Goal: Task Accomplishment & Management: Manage account settings

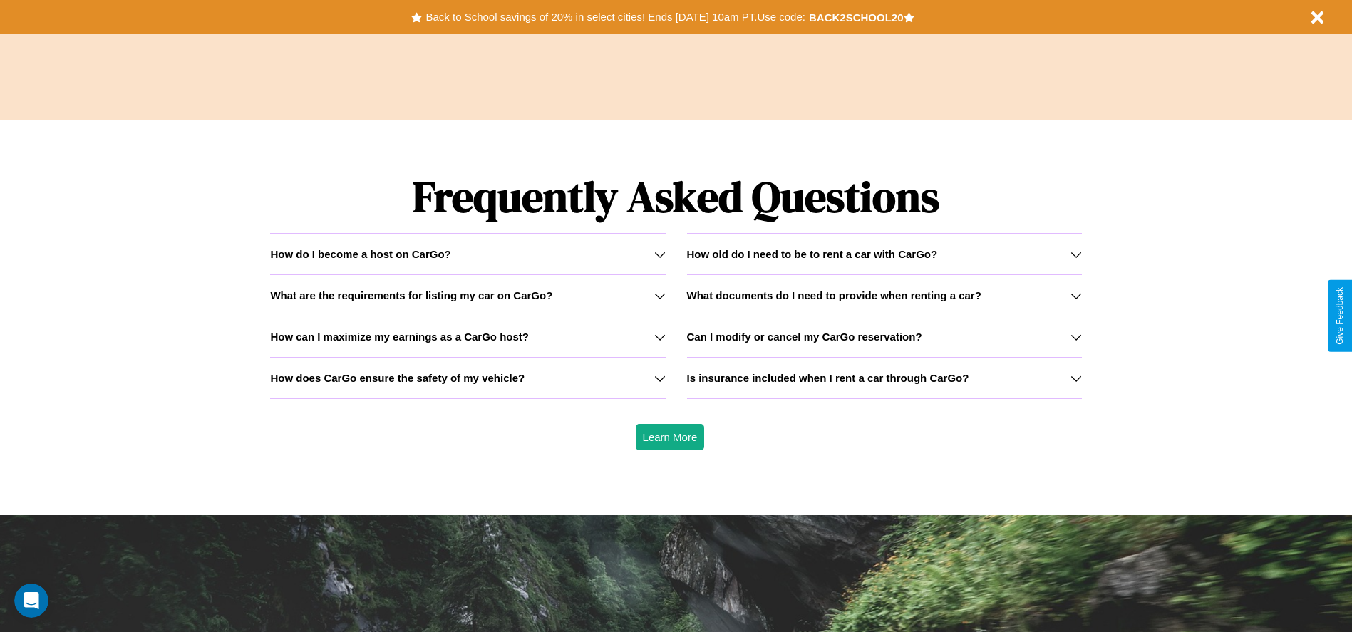
click at [884, 378] on h3 "Is insurance included when I rent a car through CarGo?" at bounding box center [828, 378] width 282 height 12
click at [468, 254] on div "How do I become a host on CarGo?" at bounding box center [467, 254] width 395 height 12
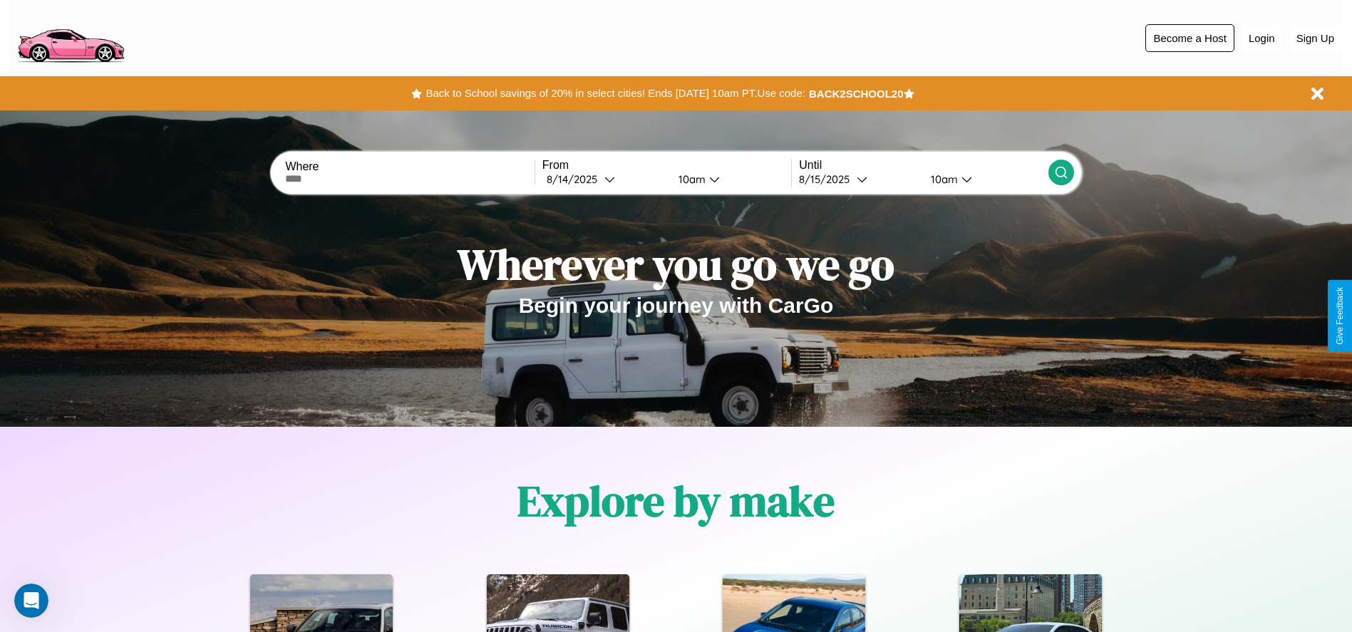
click at [1190, 38] on button "Become a Host" at bounding box center [1190, 38] width 89 height 28
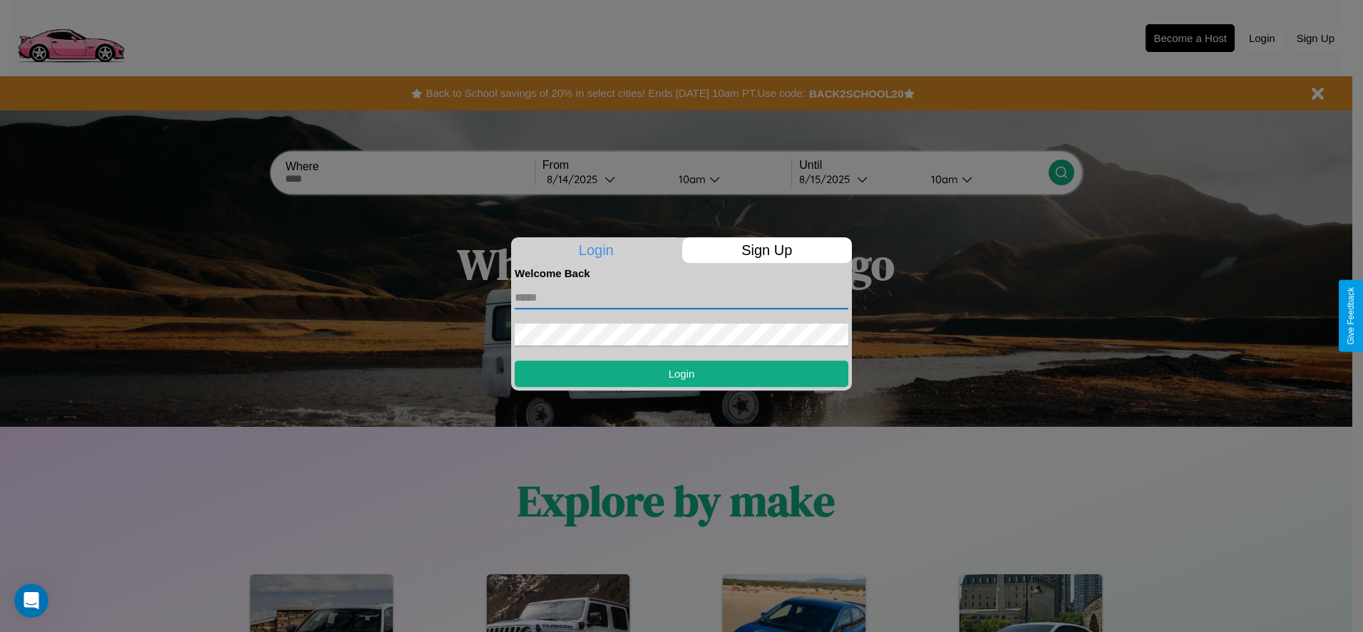
click at [682, 297] on input "text" at bounding box center [682, 298] width 334 height 23
type input "**********"
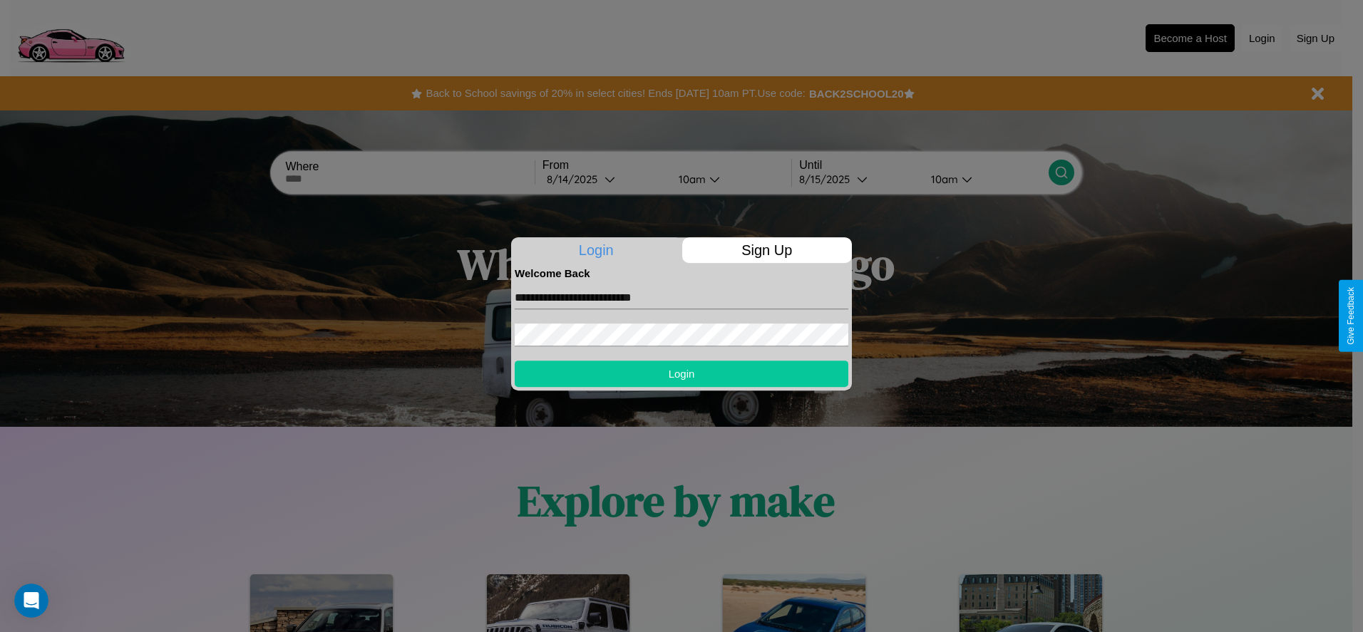
click at [682, 374] on button "Login" at bounding box center [682, 374] width 334 height 26
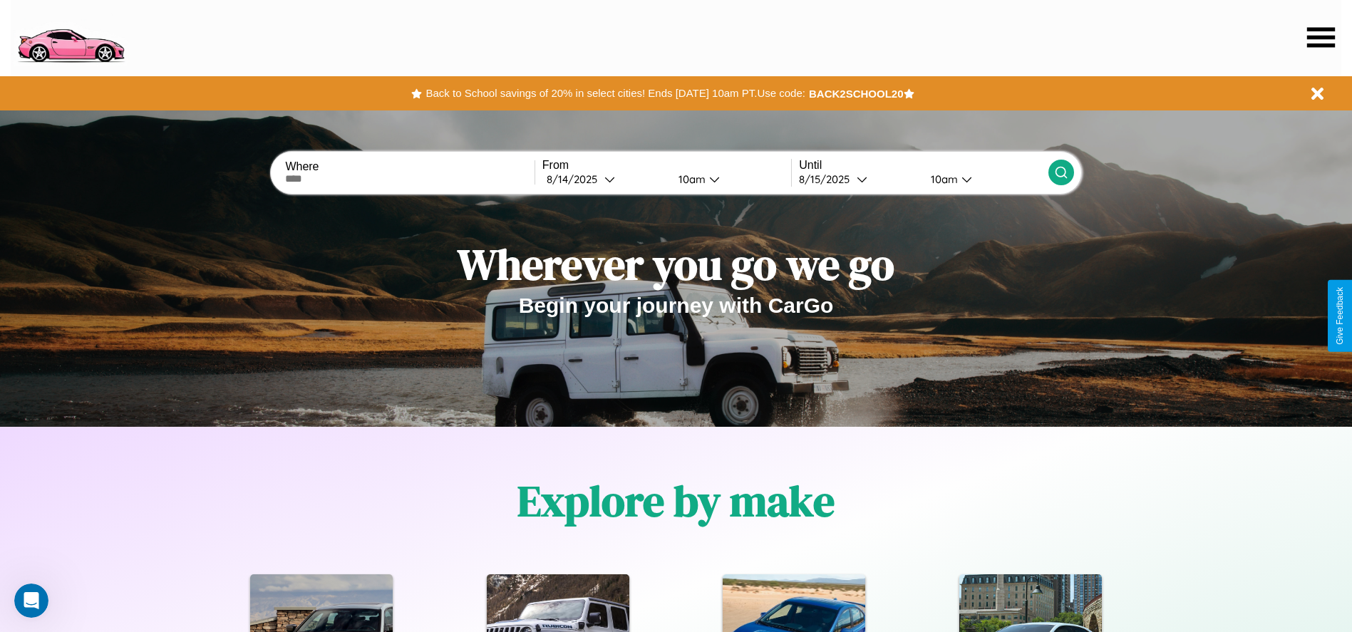
click at [1321, 37] on icon at bounding box center [1321, 37] width 28 height 20
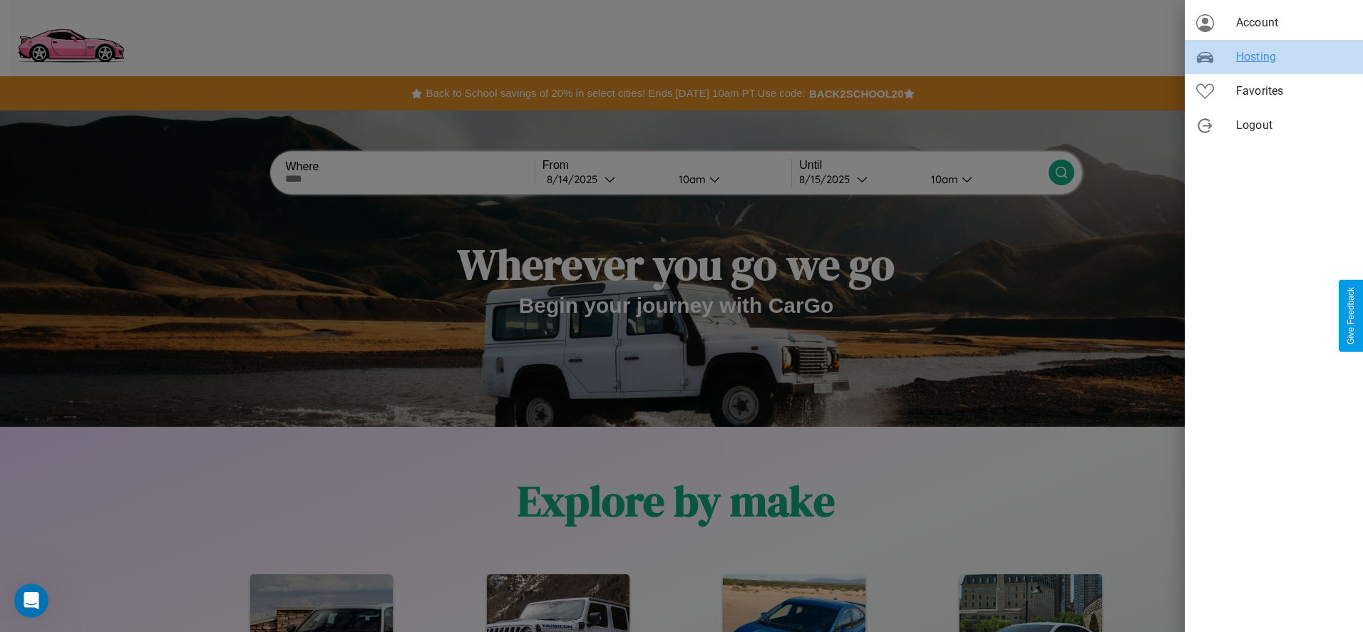
click at [1274, 57] on span "Hosting" at bounding box center [1293, 56] width 115 height 17
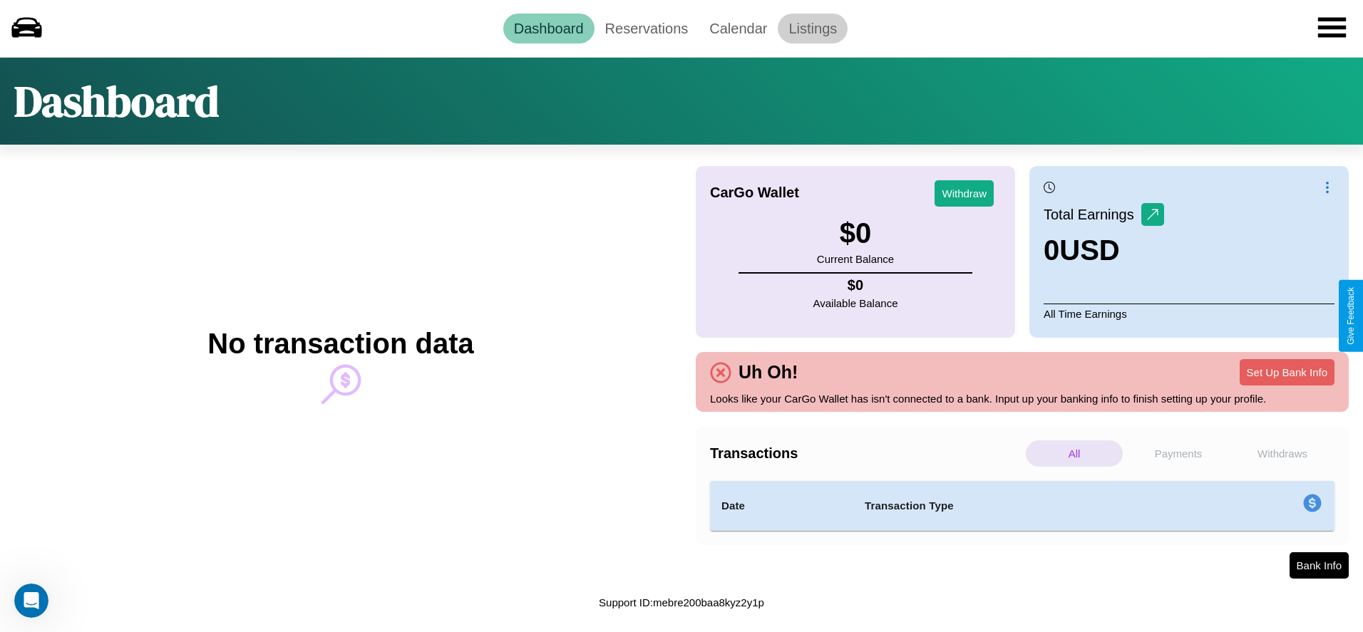
click at [813, 28] on link "Listings" at bounding box center [813, 29] width 70 height 30
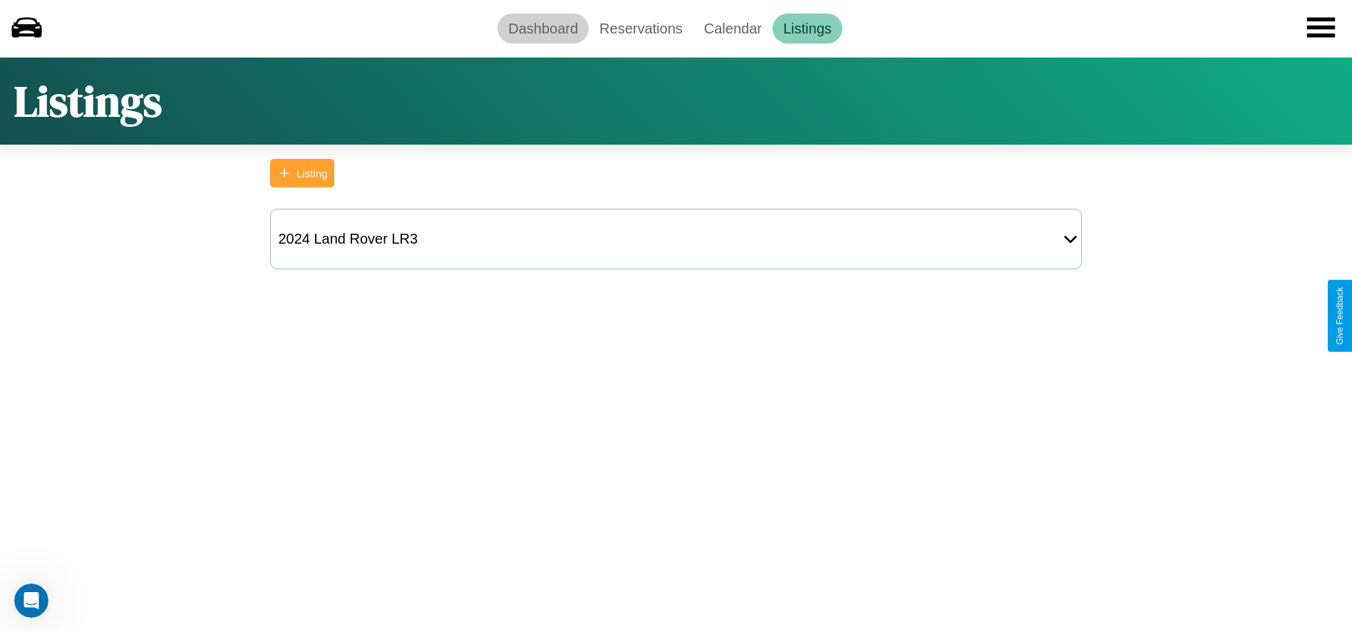
click at [543, 28] on link "Dashboard" at bounding box center [543, 29] width 91 height 30
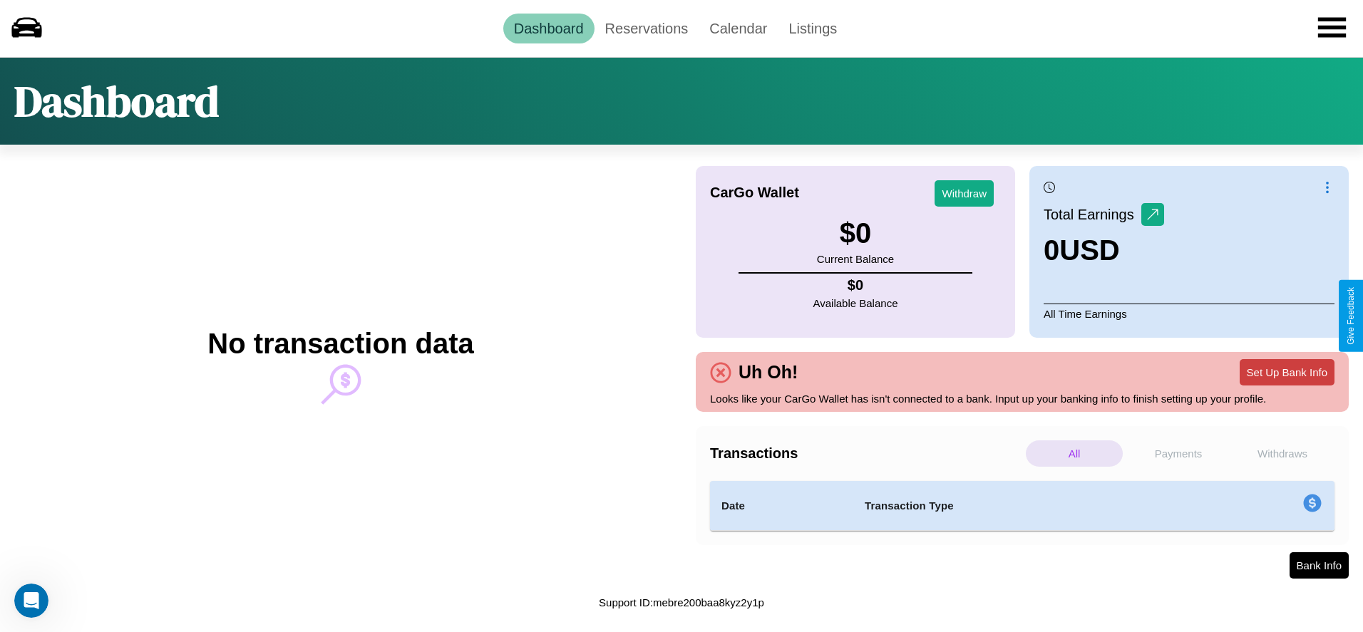
click at [1287, 372] on button "Set Up Bank Info" at bounding box center [1287, 372] width 95 height 26
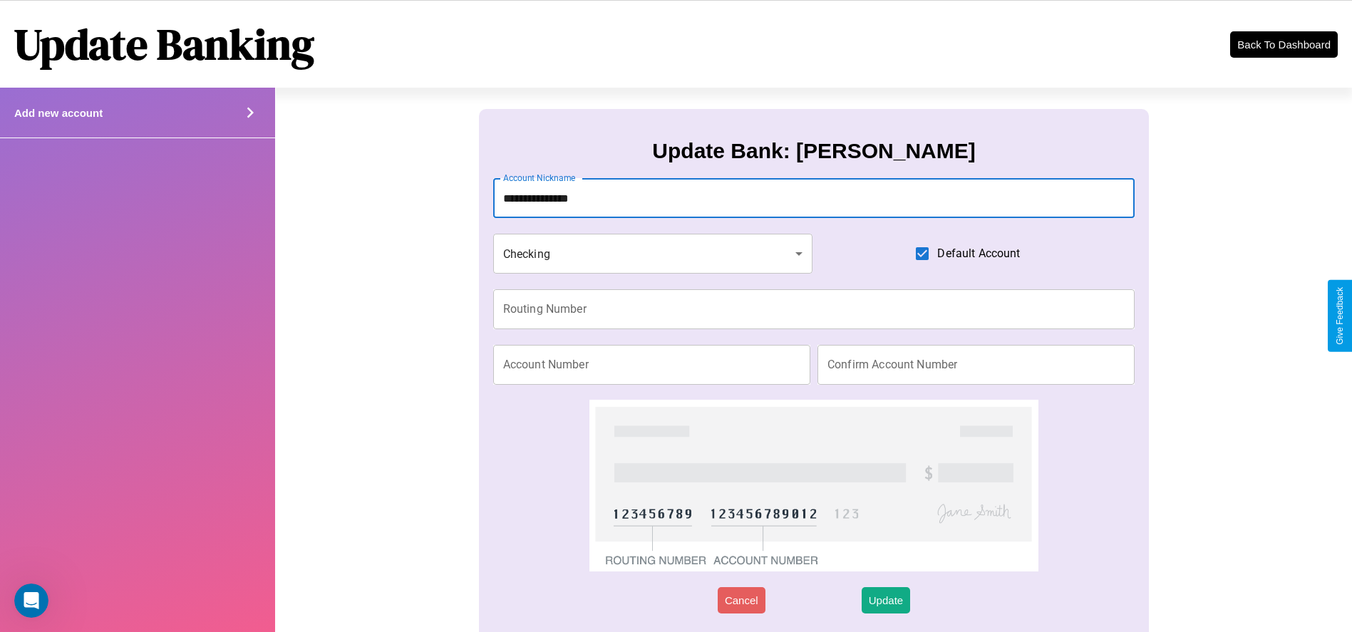
type input "**********"
